Goal: Transaction & Acquisition: Purchase product/service

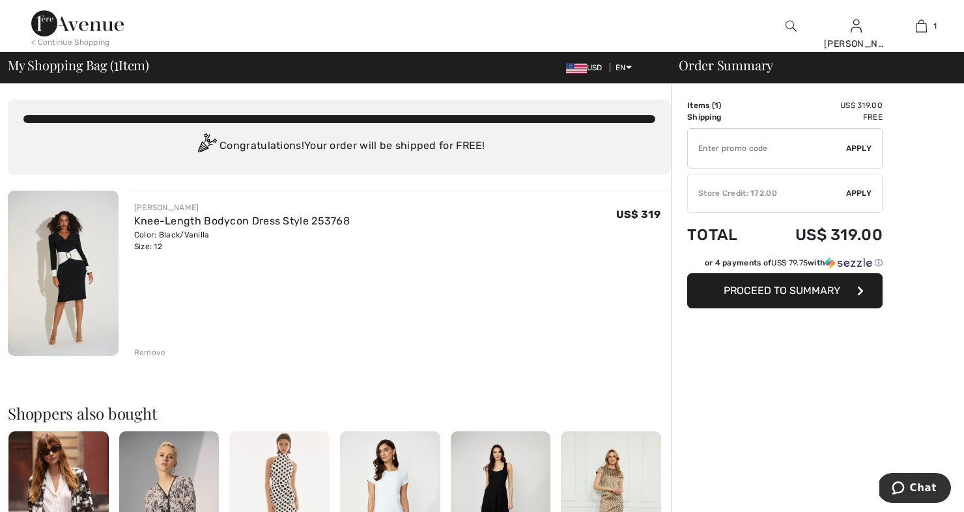
click at [77, 38] on div "< Continue Shopping" at bounding box center [70, 42] width 79 height 12
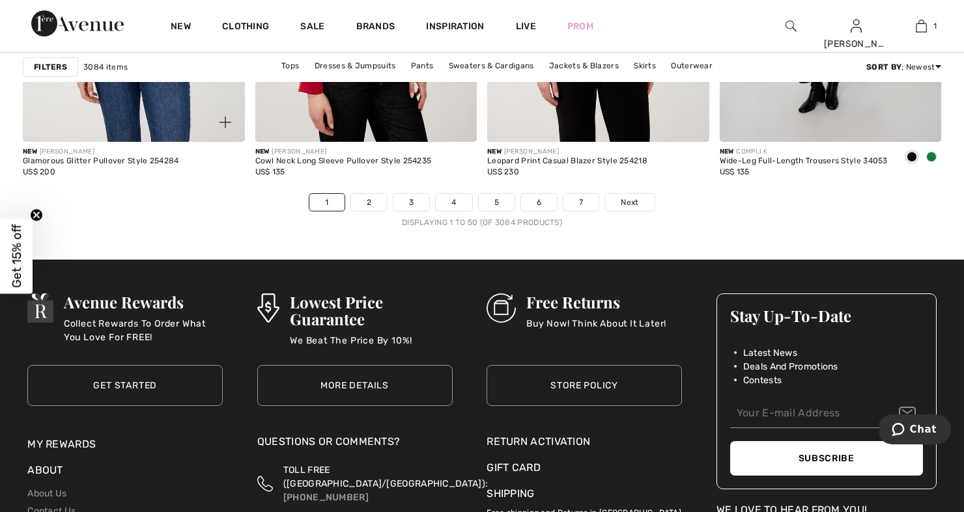
scroll to position [5953, 0]
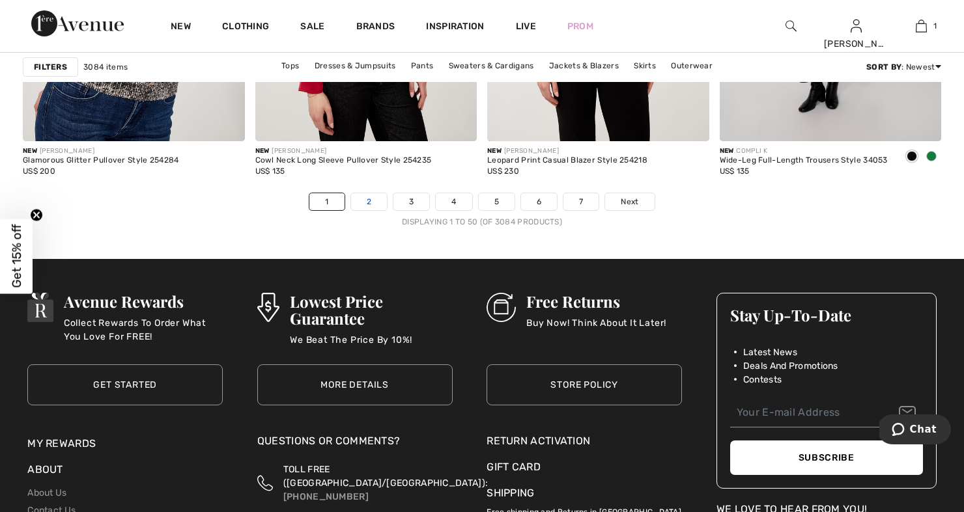
click at [370, 202] on link "2" at bounding box center [369, 201] width 36 height 17
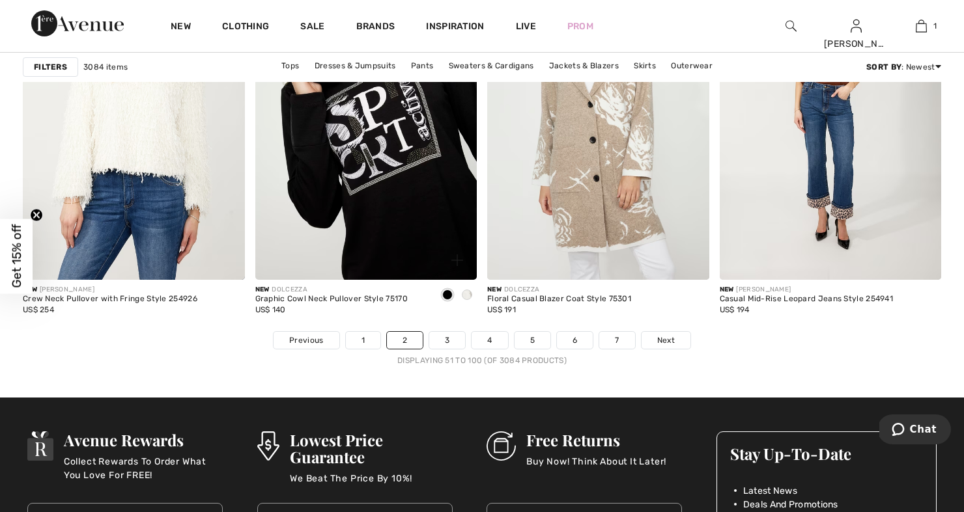
scroll to position [5816, 0]
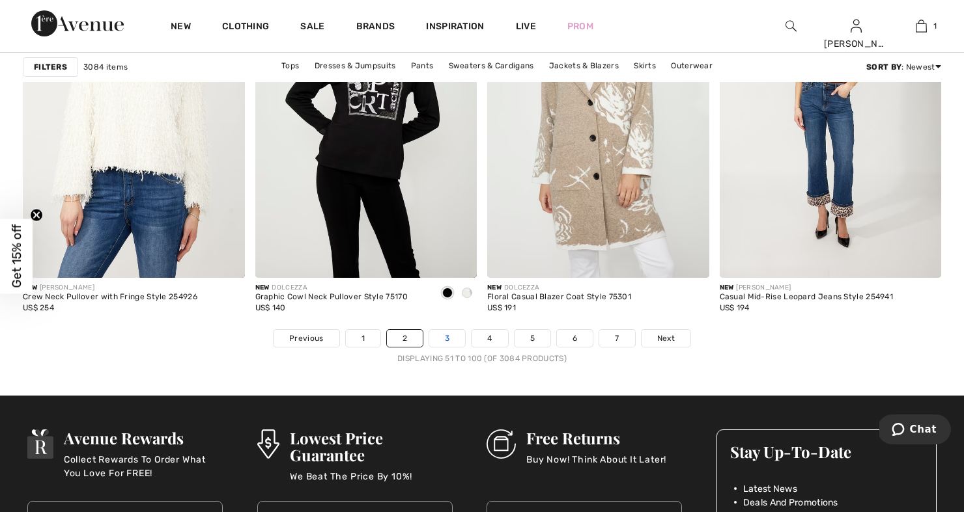
click at [445, 342] on link "3" at bounding box center [447, 338] width 36 height 17
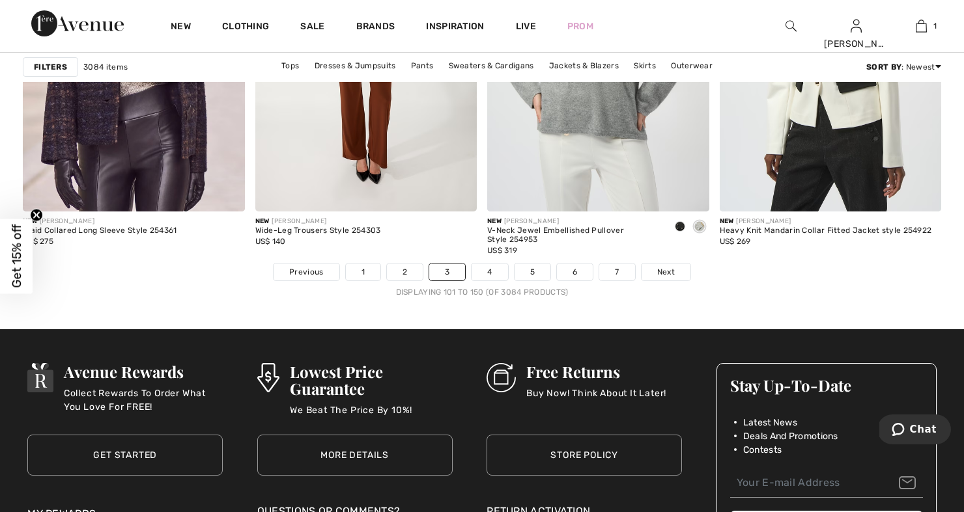
scroll to position [5883, 0]
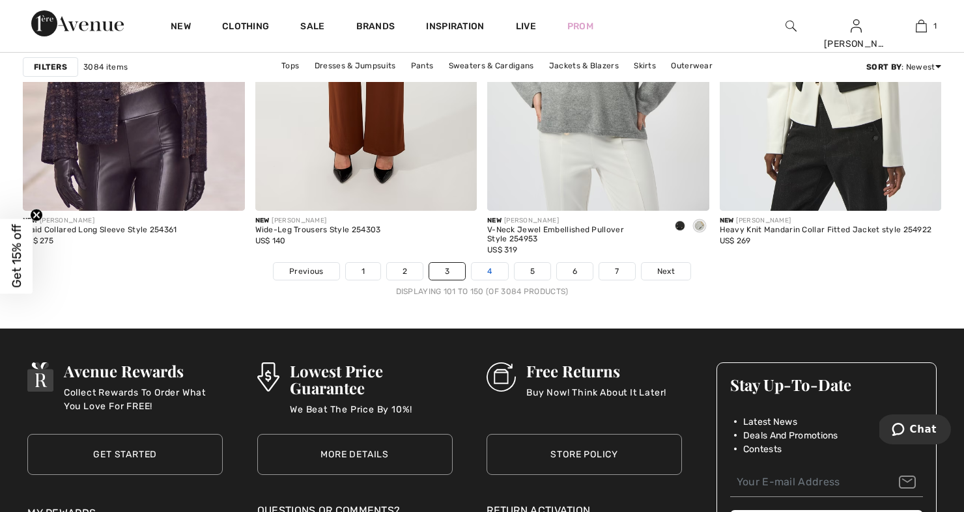
click at [486, 273] on link "4" at bounding box center [489, 271] width 36 height 17
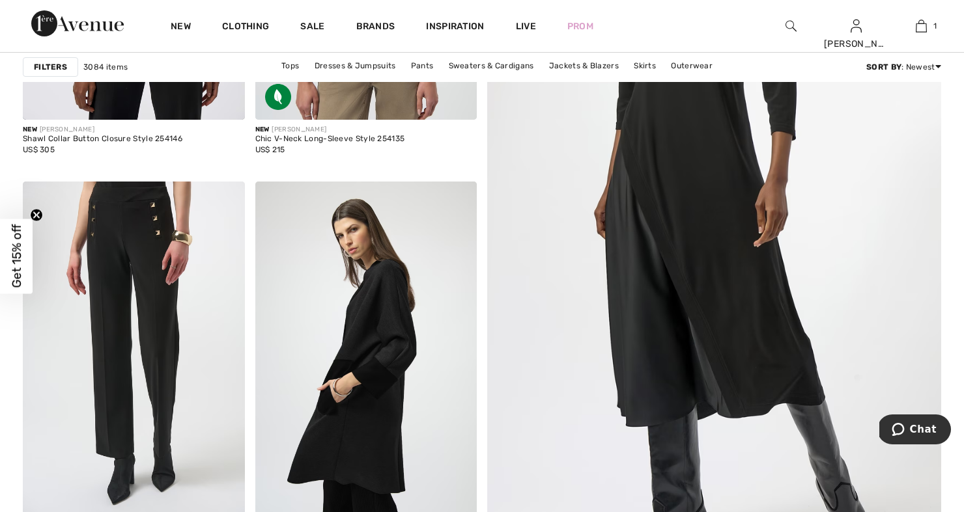
scroll to position [391, 0]
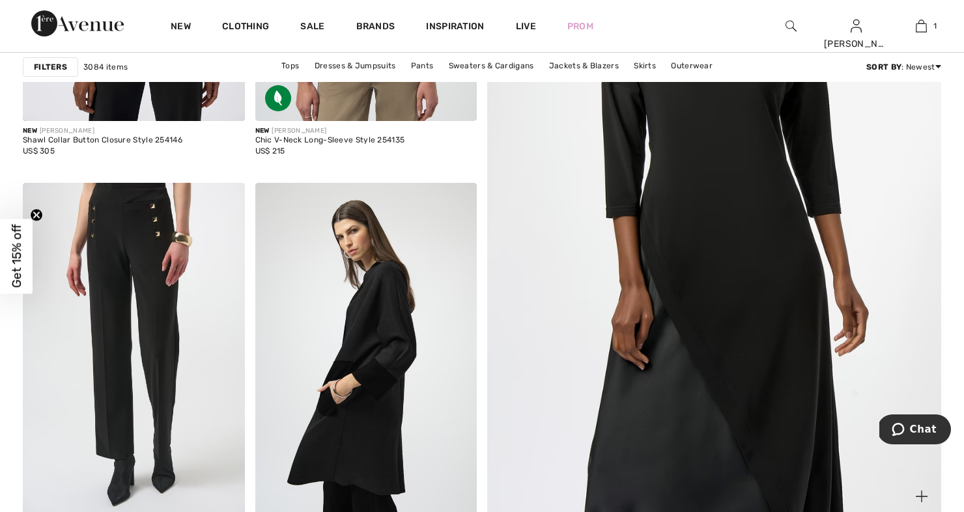
click at [614, 343] on img at bounding box center [713, 196] width 544 height 817
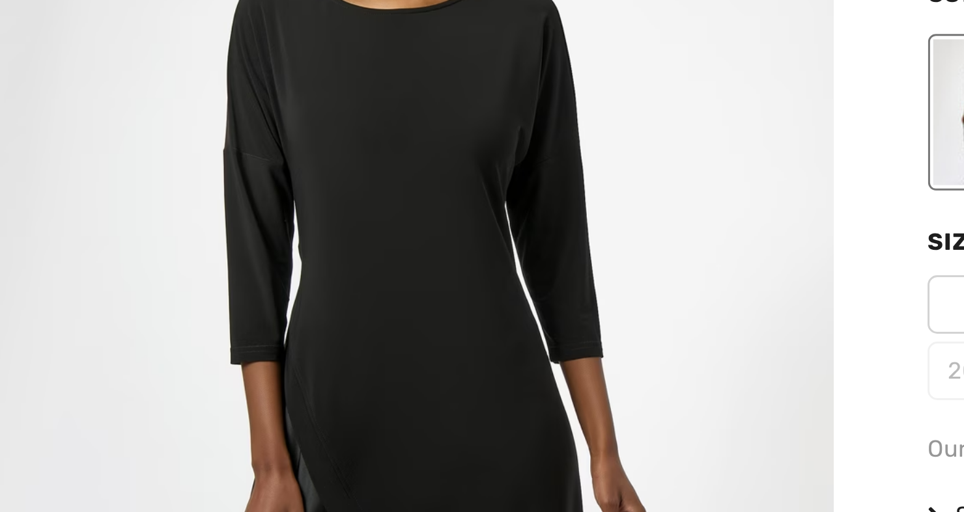
scroll to position [16, 0]
